Goal: Navigation & Orientation: Locate item on page

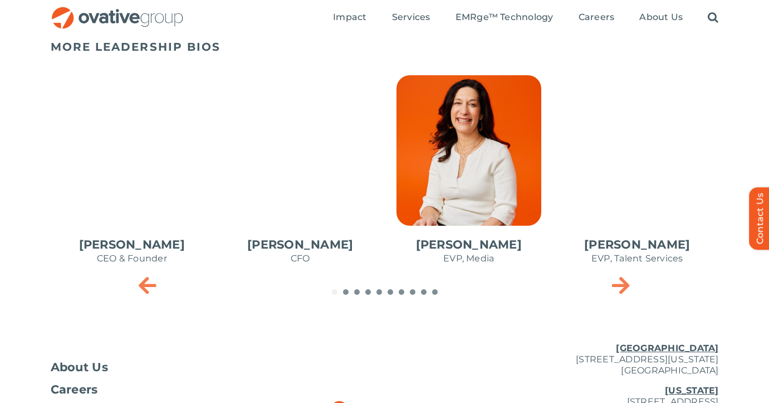
scroll to position [479, 0]
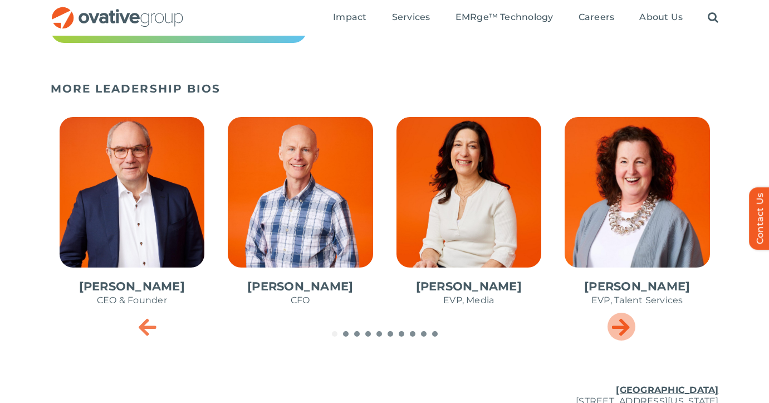
click at [617, 318] on icon "Next slide" at bounding box center [621, 326] width 18 height 22
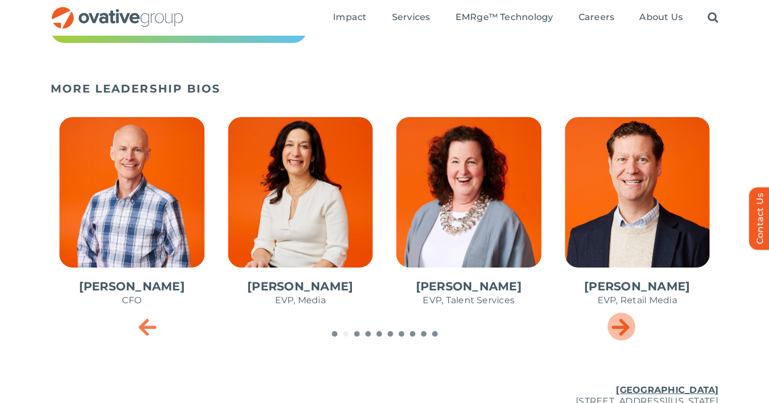
click at [617, 318] on icon "Next slide" at bounding box center [621, 326] width 18 height 22
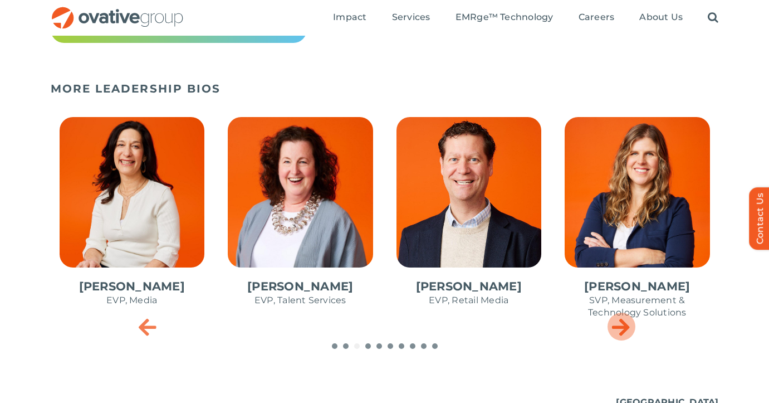
click at [617, 318] on icon "Next slide" at bounding box center [621, 326] width 18 height 22
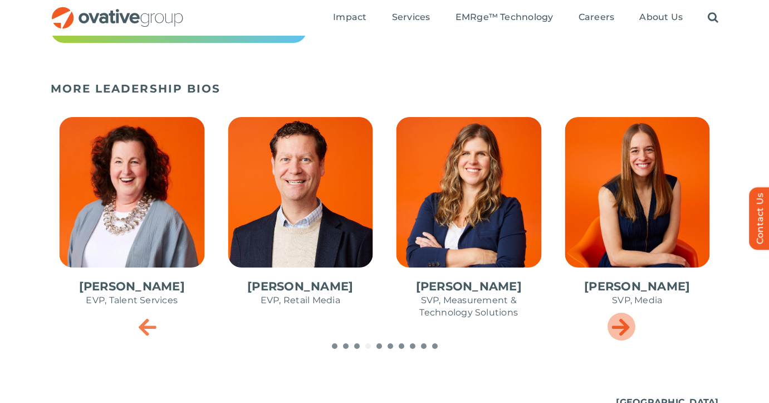
click at [617, 318] on icon "Next slide" at bounding box center [621, 326] width 18 height 22
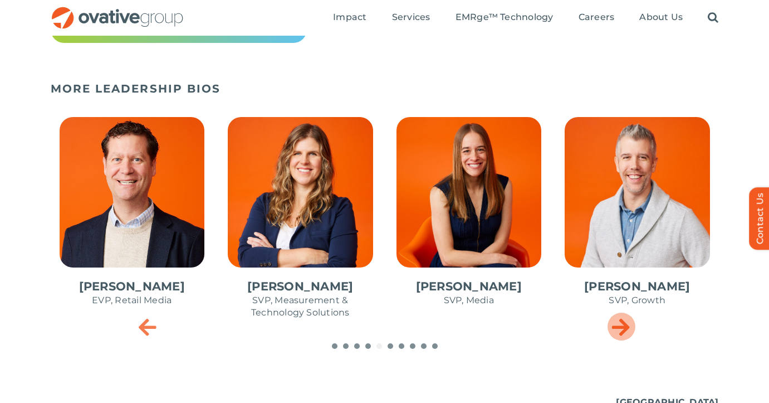
click at [617, 318] on icon "Next slide" at bounding box center [621, 326] width 18 height 22
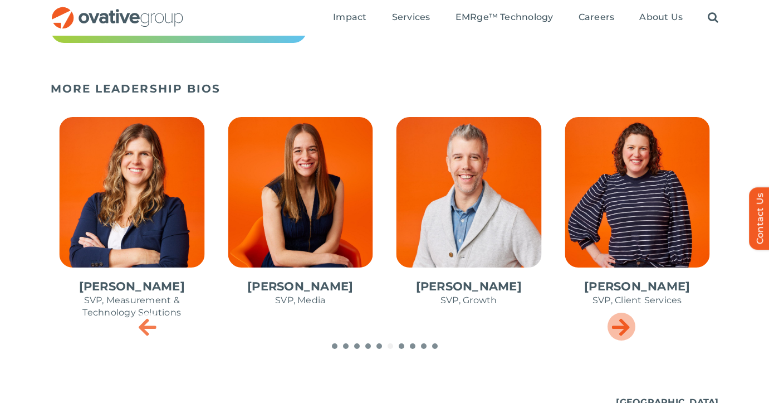
click at [617, 318] on icon "Next slide" at bounding box center [621, 326] width 18 height 22
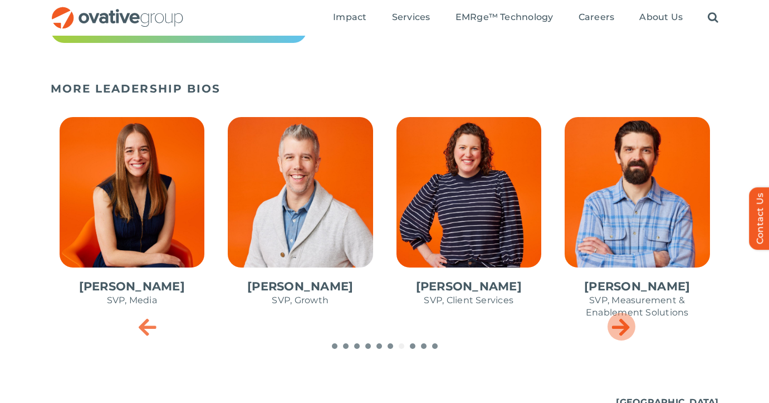
click at [617, 318] on icon "Next slide" at bounding box center [621, 326] width 18 height 22
